Goal: Task Accomplishment & Management: Use online tool/utility

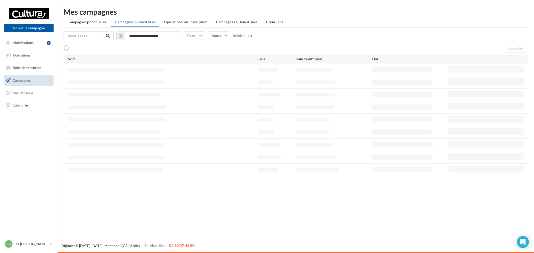
click at [35, 245] on p "Ste [PERSON_NAME] des Bois" at bounding box center [31, 244] width 33 height 5
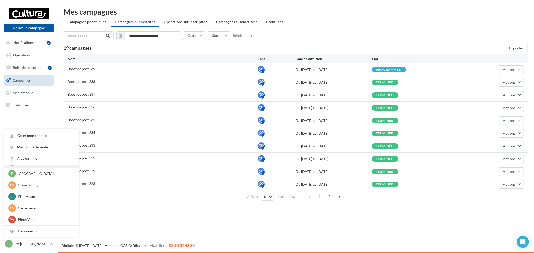
scroll to position [7, 0]
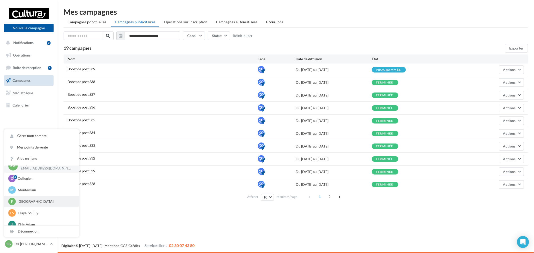
click at [42, 201] on p "[GEOGRAPHIC_DATA]" at bounding box center [45, 201] width 55 height 5
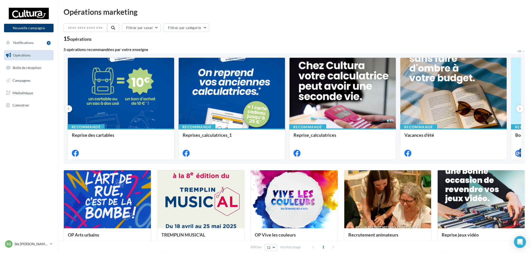
click at [43, 27] on button "Nouvelle campagne" at bounding box center [29, 28] width 50 height 9
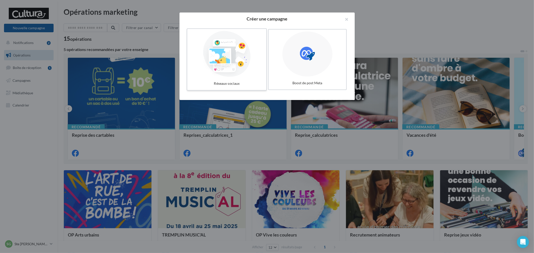
click at [209, 60] on div at bounding box center [226, 54] width 75 height 46
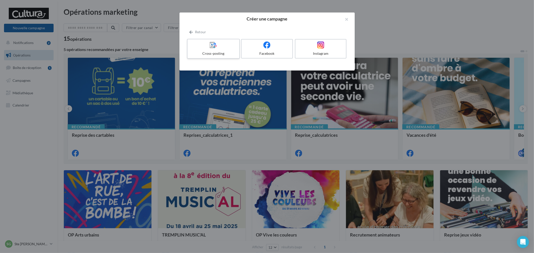
click at [239, 54] on label "Cross-posting" at bounding box center [213, 49] width 53 height 20
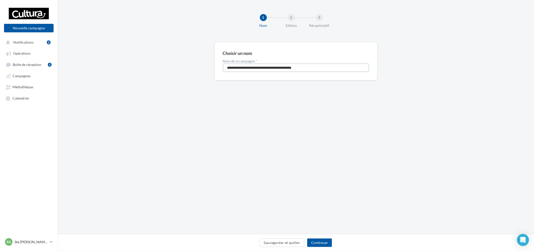
click at [171, 54] on div "**********" at bounding box center [296, 69] width 476 height 54
type input "**********"
click at [323, 238] on button "Continuer" at bounding box center [319, 242] width 25 height 9
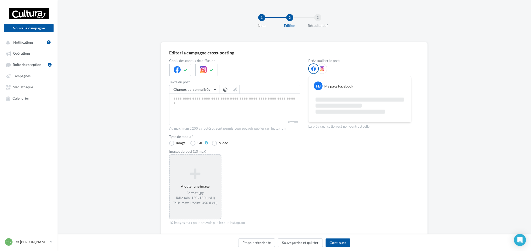
click at [192, 166] on div "Ajouter une image Format: jpg Taille min: 150x150 (LxH) Taille max: 1920x1350 (…" at bounding box center [195, 186] width 51 height 42
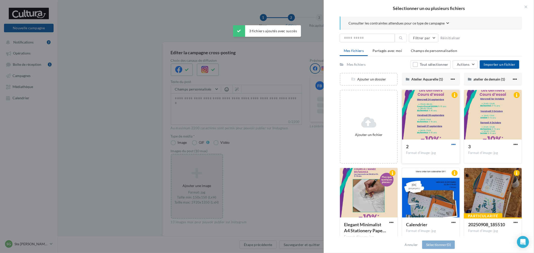
click at [451, 146] on span "button" at bounding box center [453, 144] width 4 height 4
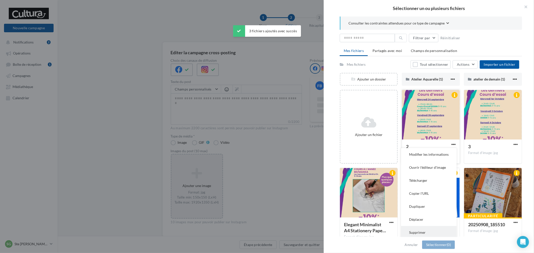
click at [425, 228] on button "Supprimer" at bounding box center [429, 232] width 56 height 13
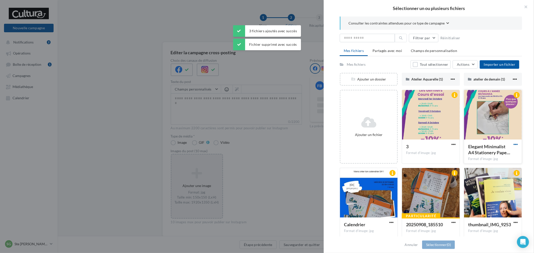
click at [514, 146] on span "button" at bounding box center [515, 144] width 4 height 4
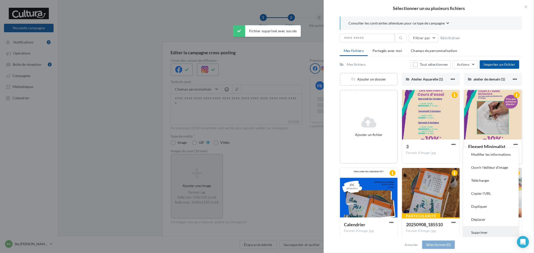
click at [481, 228] on button "Supprimer" at bounding box center [491, 232] width 56 height 13
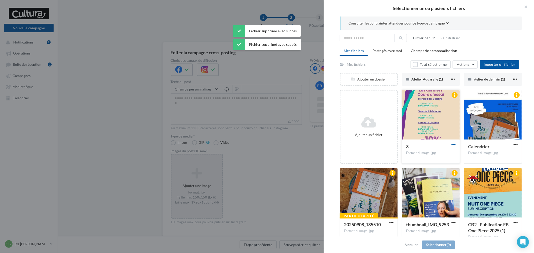
click at [452, 144] on span "button" at bounding box center [453, 144] width 4 height 4
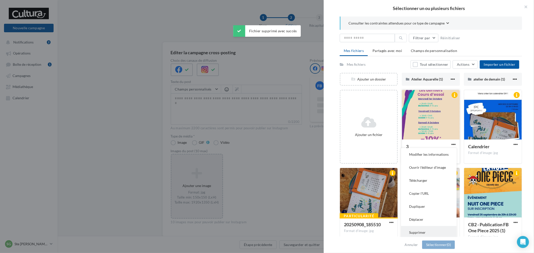
click at [425, 230] on button "Supprimer" at bounding box center [429, 232] width 56 height 13
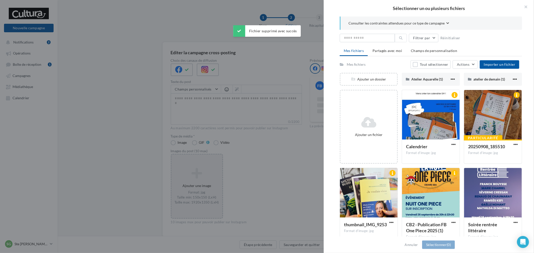
click at [297, 168] on div at bounding box center [267, 126] width 534 height 253
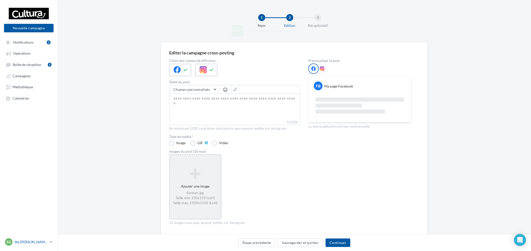
click at [35, 246] on link "SG Ste Geneviève des Bois r.duriaux6@cultura.fr" at bounding box center [29, 242] width 50 height 10
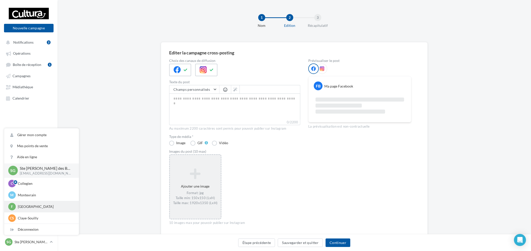
click at [39, 209] on p "Franconville" at bounding box center [45, 206] width 55 height 5
